Goal: Task Accomplishment & Management: Use online tool/utility

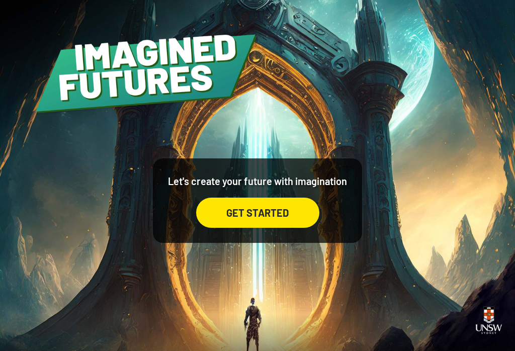
scroll to position [13, 0]
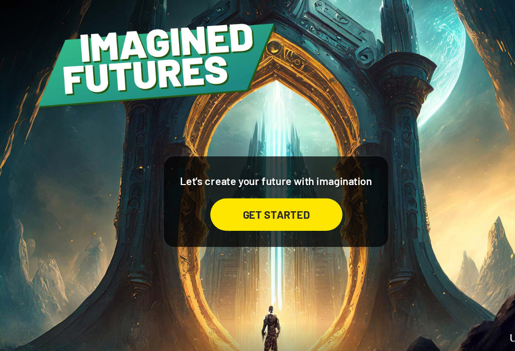
click at [282, 218] on div "GET STARTED" at bounding box center [257, 213] width 123 height 30
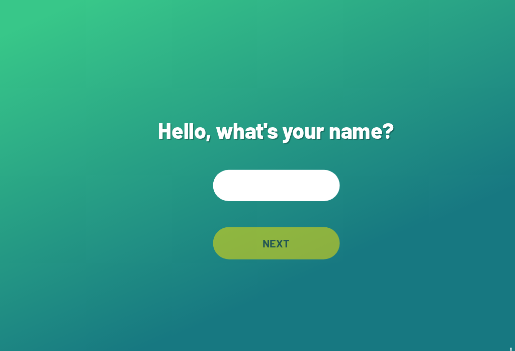
click at [280, 172] on input "text" at bounding box center [258, 173] width 118 height 29
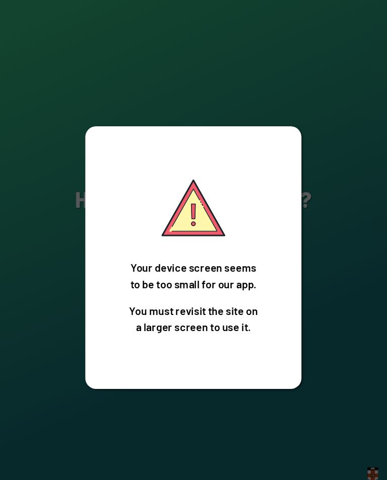
click at [31, 197] on div "Your device screen seems to be too small for our app. You must revisit the site…" at bounding box center [193, 240] width 387 height 480
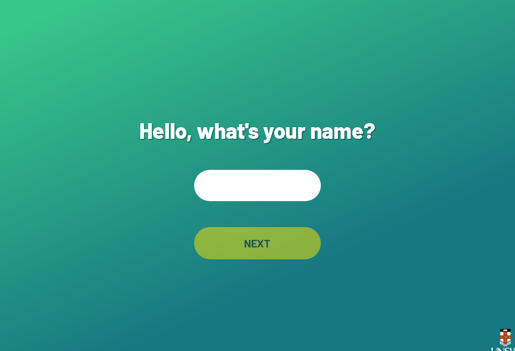
click at [258, 179] on input "text" at bounding box center [258, 173] width 118 height 29
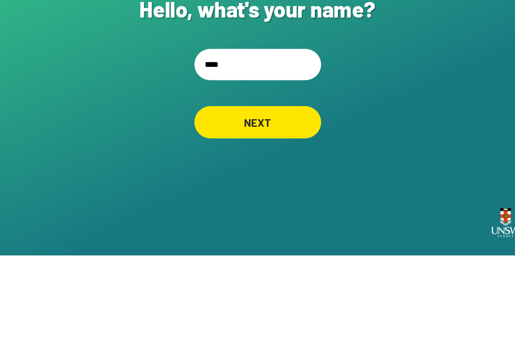
type input "*****"
click at [270, 212] on div "NEXT" at bounding box center [258, 227] width 118 height 30
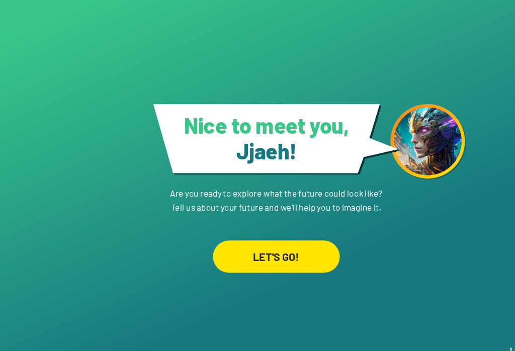
click at [288, 255] on div "LET'S GO!" at bounding box center [258, 240] width 118 height 30
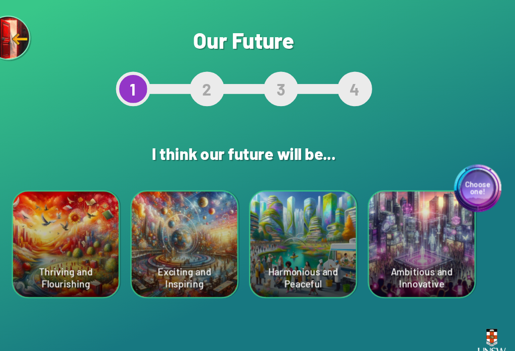
click at [155, 252] on div "Exciting and Inspiring" at bounding box center [202, 228] width 99 height 99
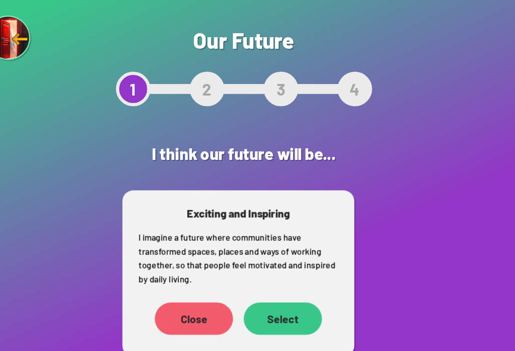
click at [175, 303] on div "Close" at bounding box center [211, 297] width 73 height 30
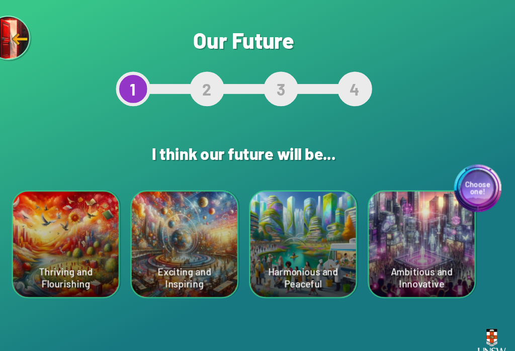
click at [378, 243] on div "Choose one! Ambitious and Innovative" at bounding box center [424, 228] width 99 height 99
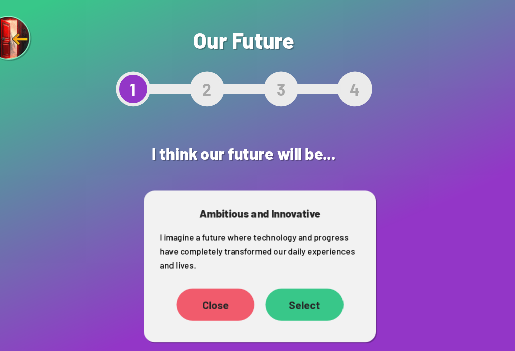
click at [281, 277] on div "Select" at bounding box center [314, 284] width 73 height 30
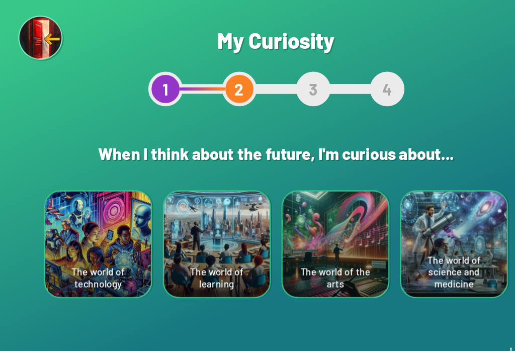
click at [185, 251] on div "The world of learning" at bounding box center [202, 228] width 99 height 99
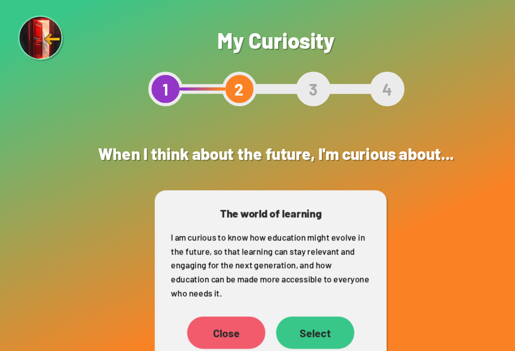
click at [275, 311] on div "Select" at bounding box center [294, 310] width 73 height 30
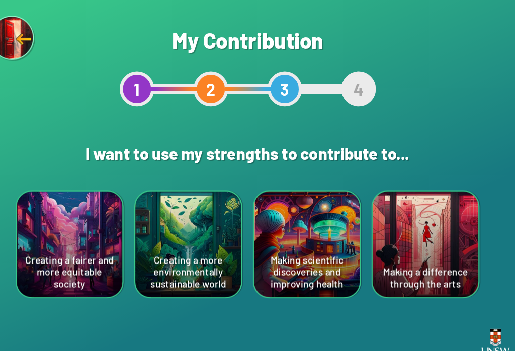
click at [291, 238] on div "Making scientific discoveries and improving health" at bounding box center [313, 228] width 99 height 99
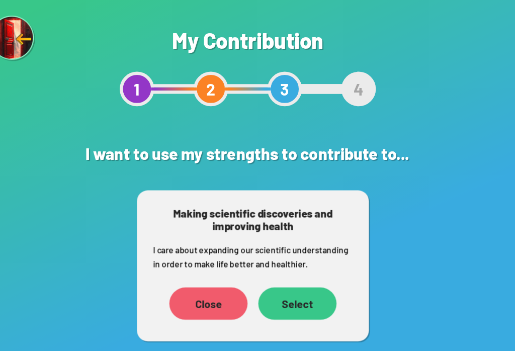
click at [268, 281] on div "Select" at bounding box center [304, 283] width 73 height 30
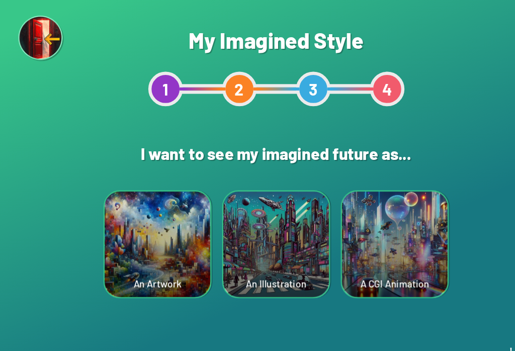
click at [371, 247] on div "A CGI Animation" at bounding box center [368, 228] width 99 height 99
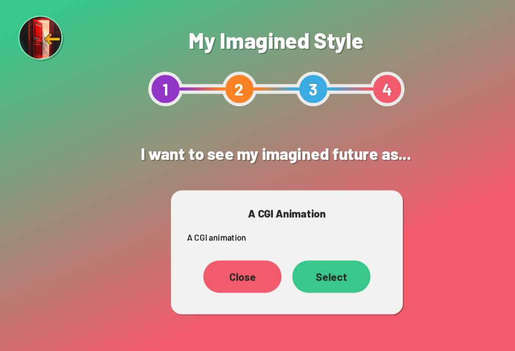
click at [330, 260] on div "Select" at bounding box center [309, 258] width 73 height 30
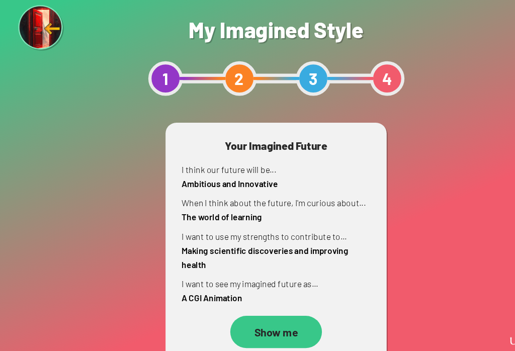
scroll to position [11, 0]
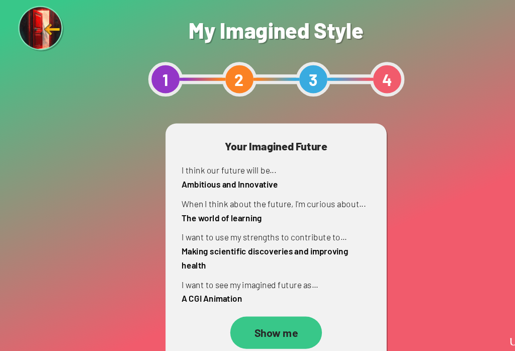
click at [272, 305] on div "Show me" at bounding box center [258, 320] width 86 height 30
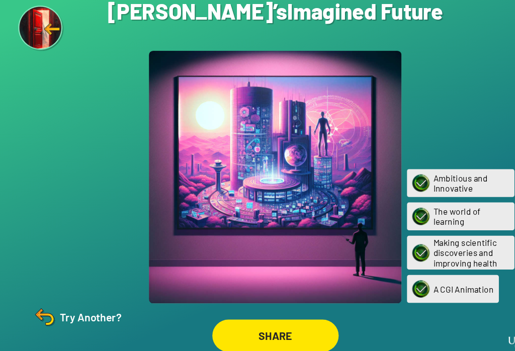
scroll to position [16, 0]
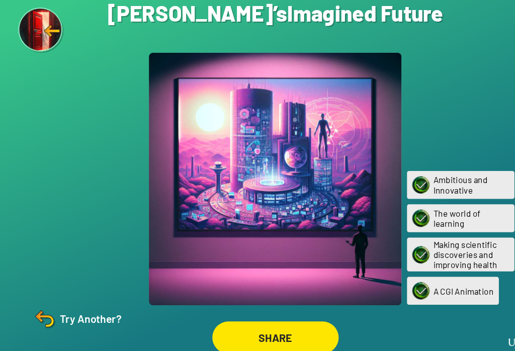
click at [279, 309] on div "SHARE" at bounding box center [258, 324] width 118 height 30
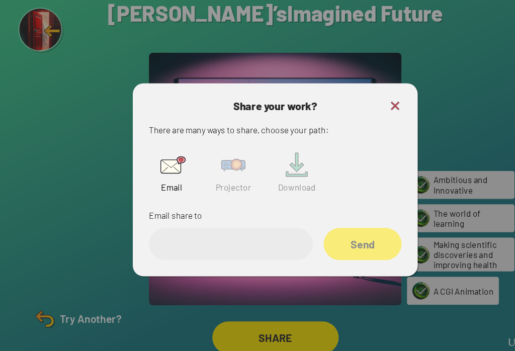
click at [216, 150] on img at bounding box center [218, 162] width 32 height 32
click at [220, 146] on img at bounding box center [218, 162] width 32 height 32
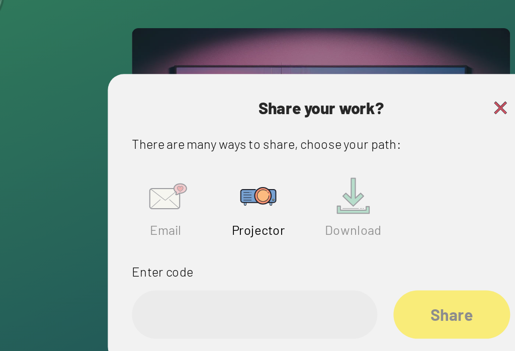
click at [186, 221] on input "text" at bounding box center [216, 236] width 154 height 30
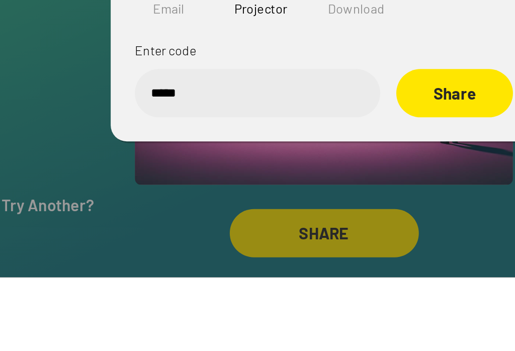
type input "******"
click at [303, 221] on div "Share" at bounding box center [339, 236] width 73 height 30
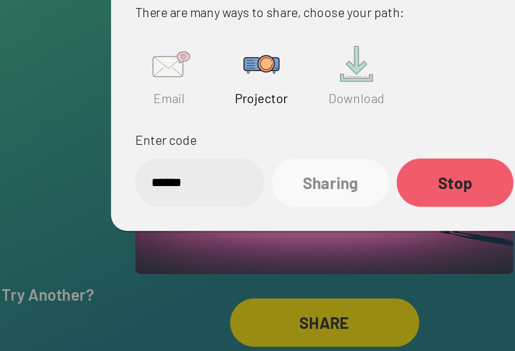
scroll to position [0, 0]
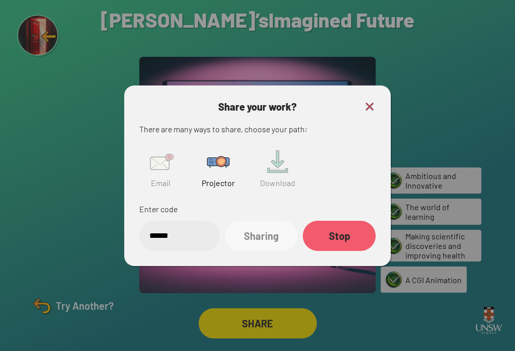
click at [395, 28] on div at bounding box center [257, 175] width 515 height 351
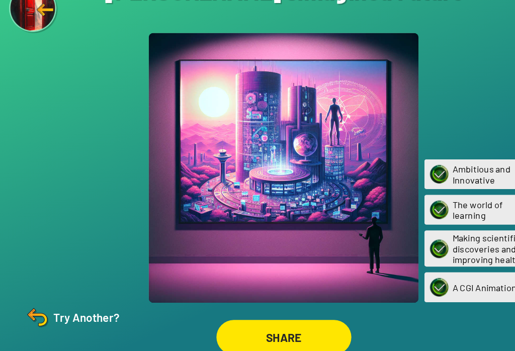
scroll to position [16, 0]
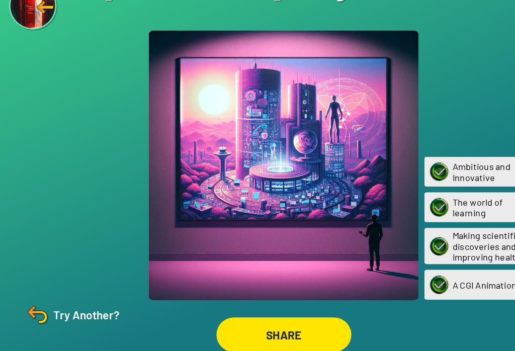
click at [413, 32] on div "Are you sure? You are about to restart the questions. Your current ‘Imagined Fu…" at bounding box center [257, 175] width 515 height 351
click at [409, 33] on div "Are you sure? You are about to restart the questions. Your current ‘Imagined Fu…" at bounding box center [257, 175] width 515 height 351
click at [326, 57] on div at bounding box center [257, 175] width 237 height 237
click at [281, 57] on div at bounding box center [257, 175] width 237 height 237
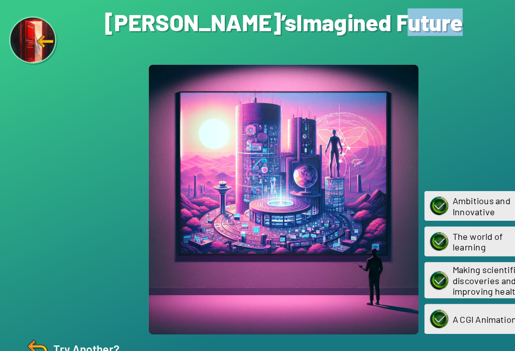
scroll to position [0, 0]
click at [419, 69] on div "Are you sure? You are about to restart the questions. Your current ‘Imagined Fu…" at bounding box center [257, 175] width 515 height 351
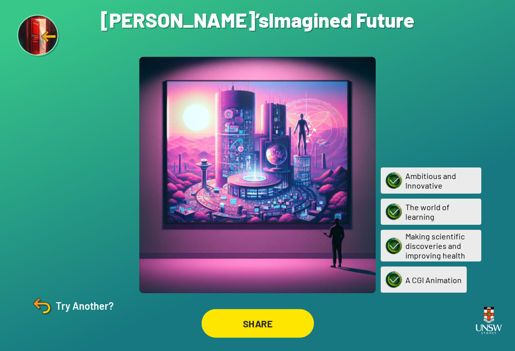
click at [254, 322] on div "SHARE" at bounding box center [257, 323] width 113 height 29
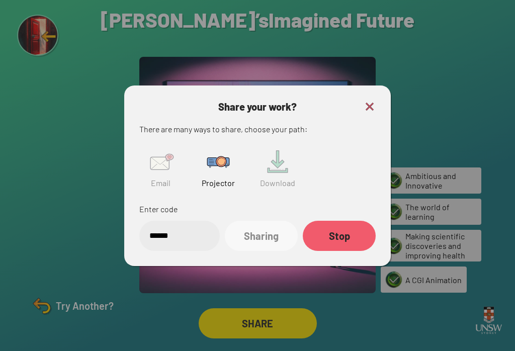
click at [438, 159] on div at bounding box center [257, 175] width 515 height 351
